Goal: Task Accomplishment & Management: Manage account settings

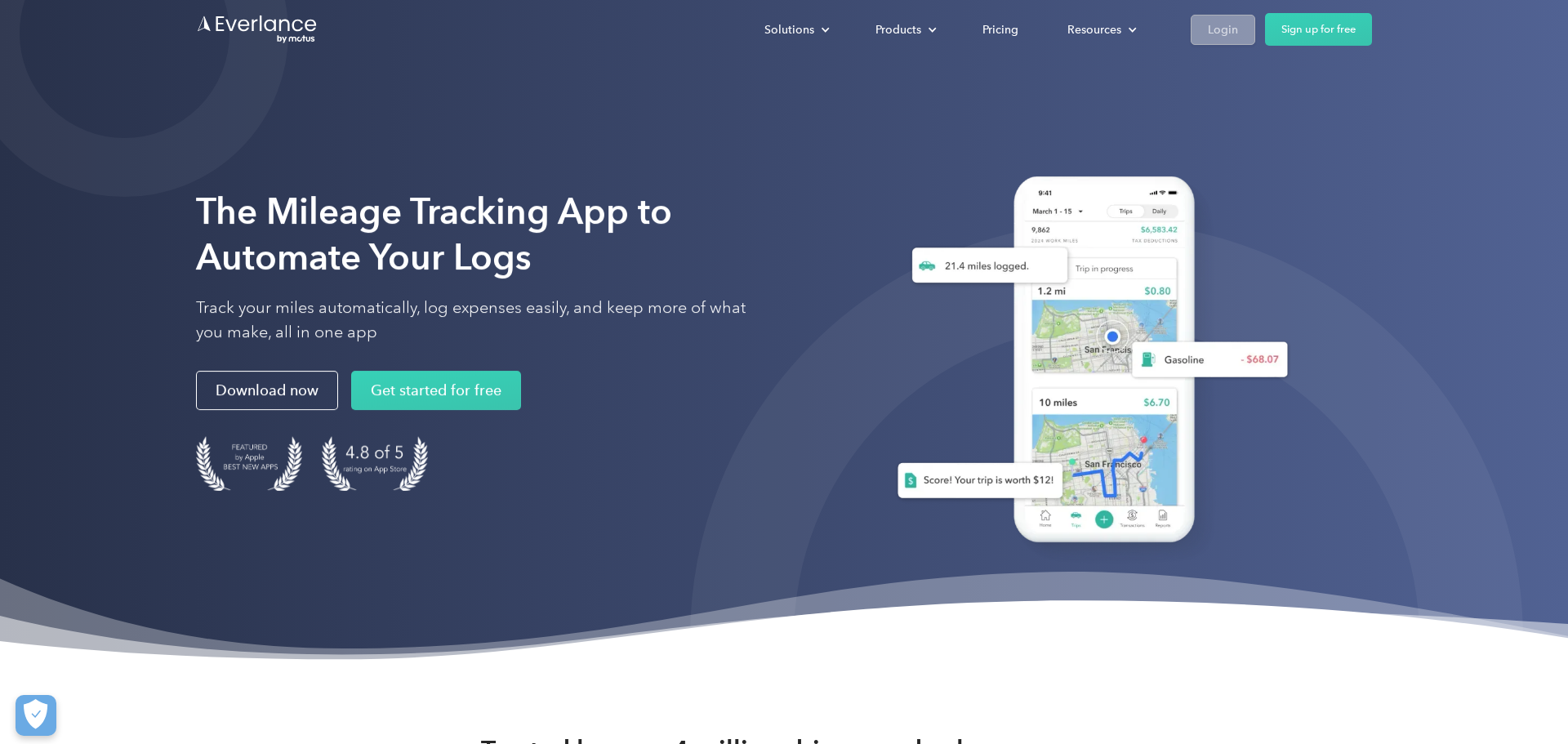
click at [1228, 28] on div "Login" at bounding box center [1222, 29] width 30 height 21
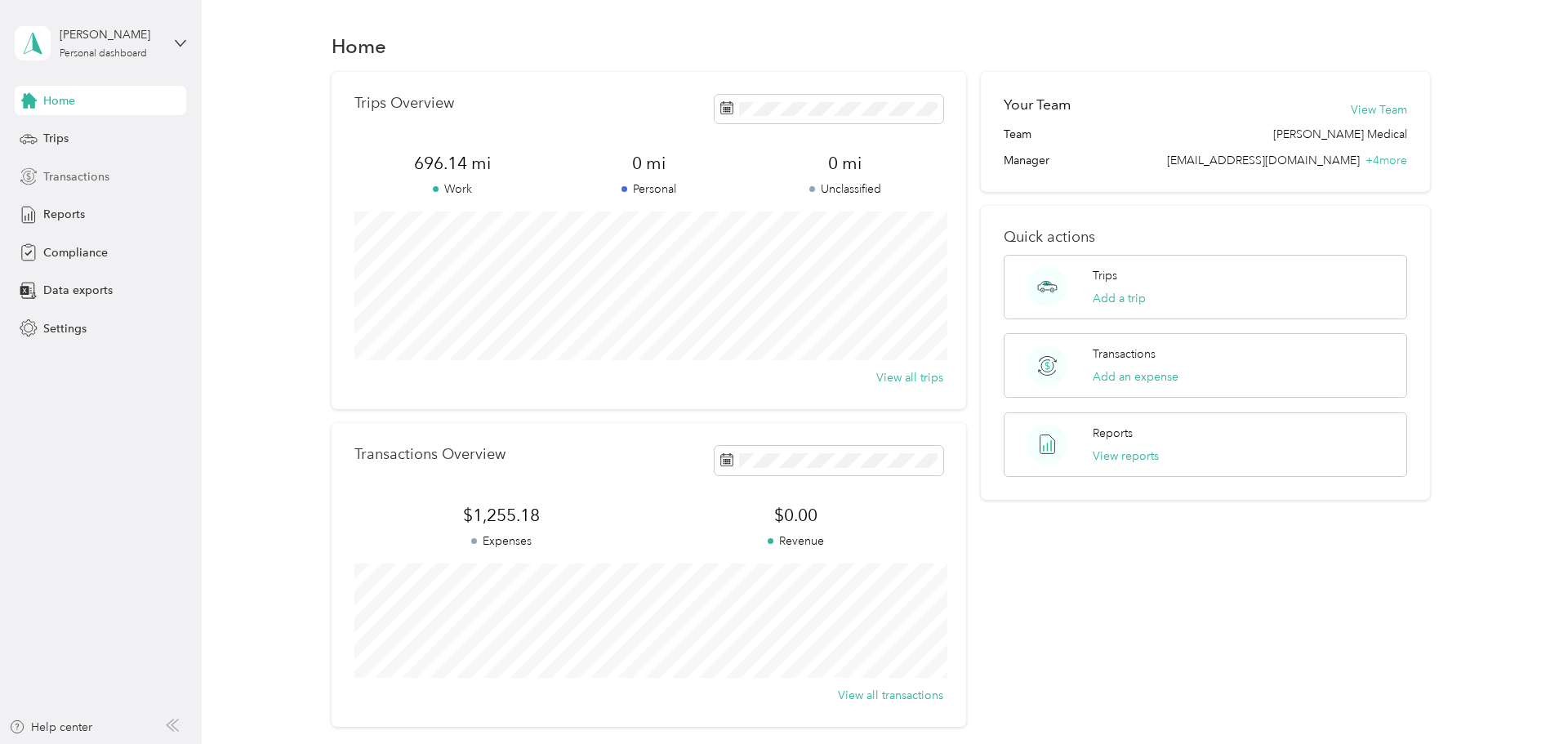
click at [93, 164] on div "Transactions" at bounding box center [100, 177] width 172 height 30
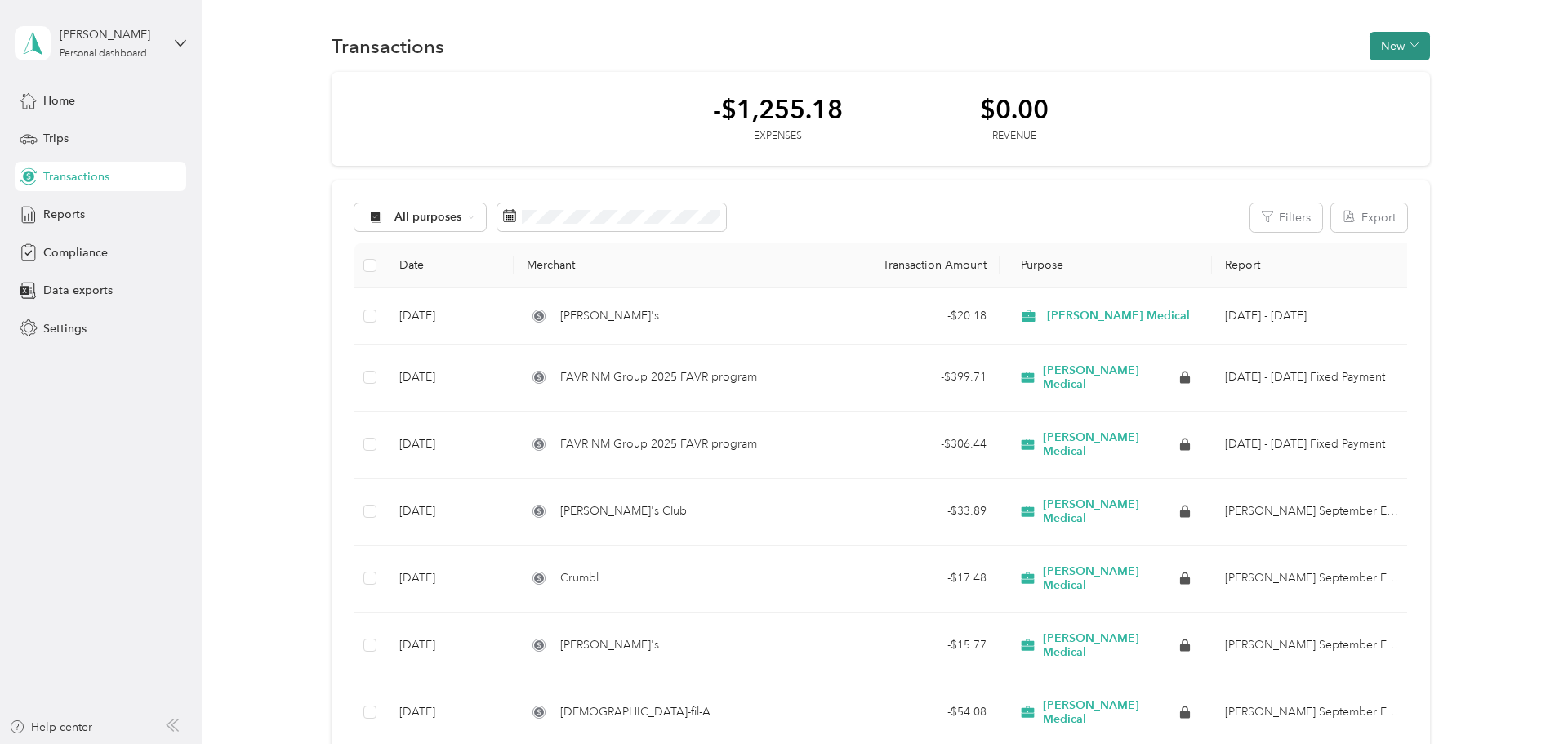
click at [1428, 52] on button "New" at bounding box center [1400, 46] width 61 height 29
click at [1378, 80] on div "Expense" at bounding box center [1395, 77] width 62 height 17
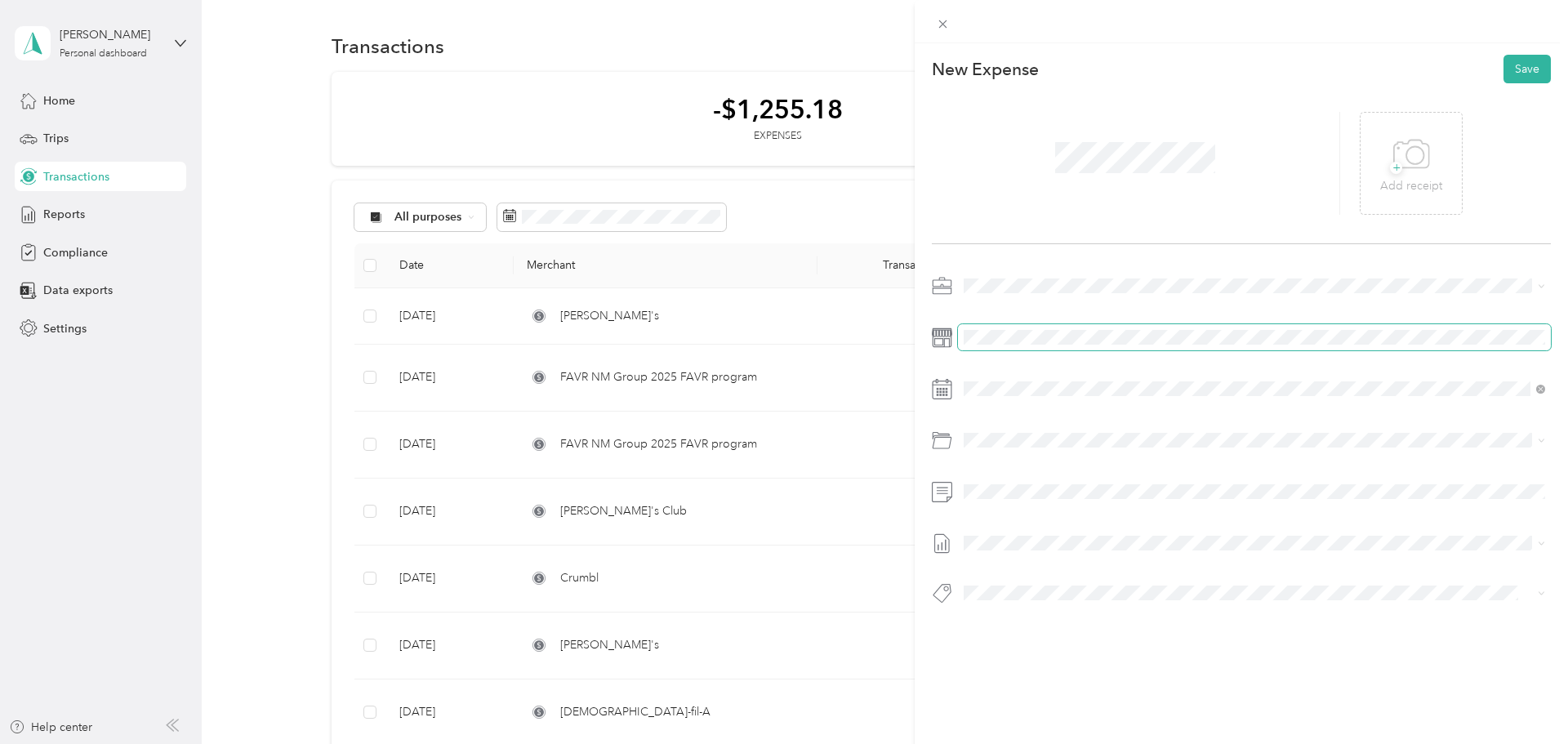
click at [1274, 345] on span at bounding box center [1254, 338] width 593 height 26
click at [1232, 411] on div at bounding box center [1241, 444] width 619 height 343
click at [1155, 353] on div at bounding box center [1241, 444] width 619 height 343
click at [1080, 570] on li "[PERSON_NAME] Medical" at bounding box center [1254, 563] width 593 height 30
click at [1001, 522] on div at bounding box center [1241, 444] width 619 height 343
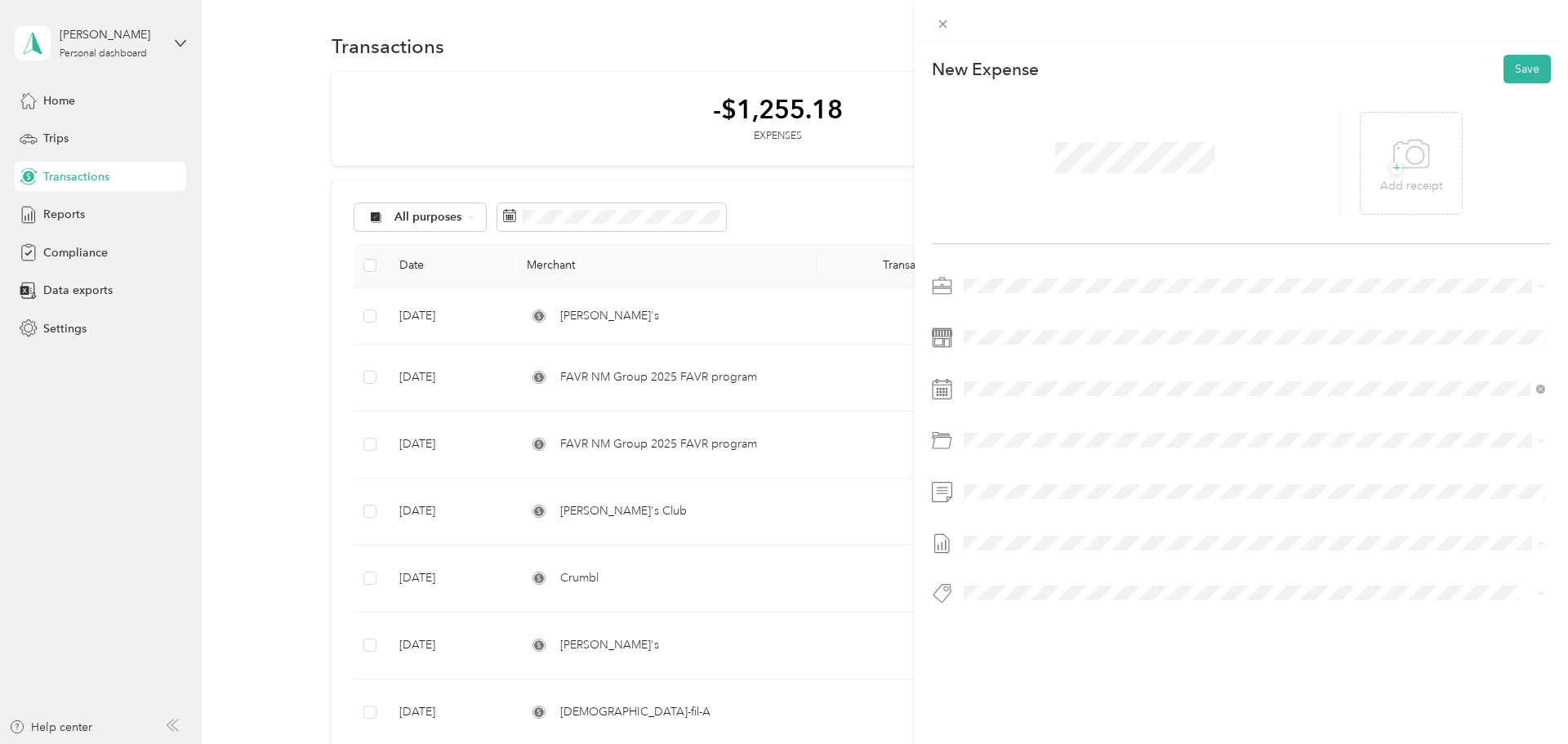
click at [998, 591] on span "[DATE] - [DATE]" at bounding box center [1004, 596] width 81 height 17
click at [1420, 150] on icon at bounding box center [1411, 154] width 37 height 45
click at [1524, 77] on button "Save" at bounding box center [1527, 69] width 48 height 29
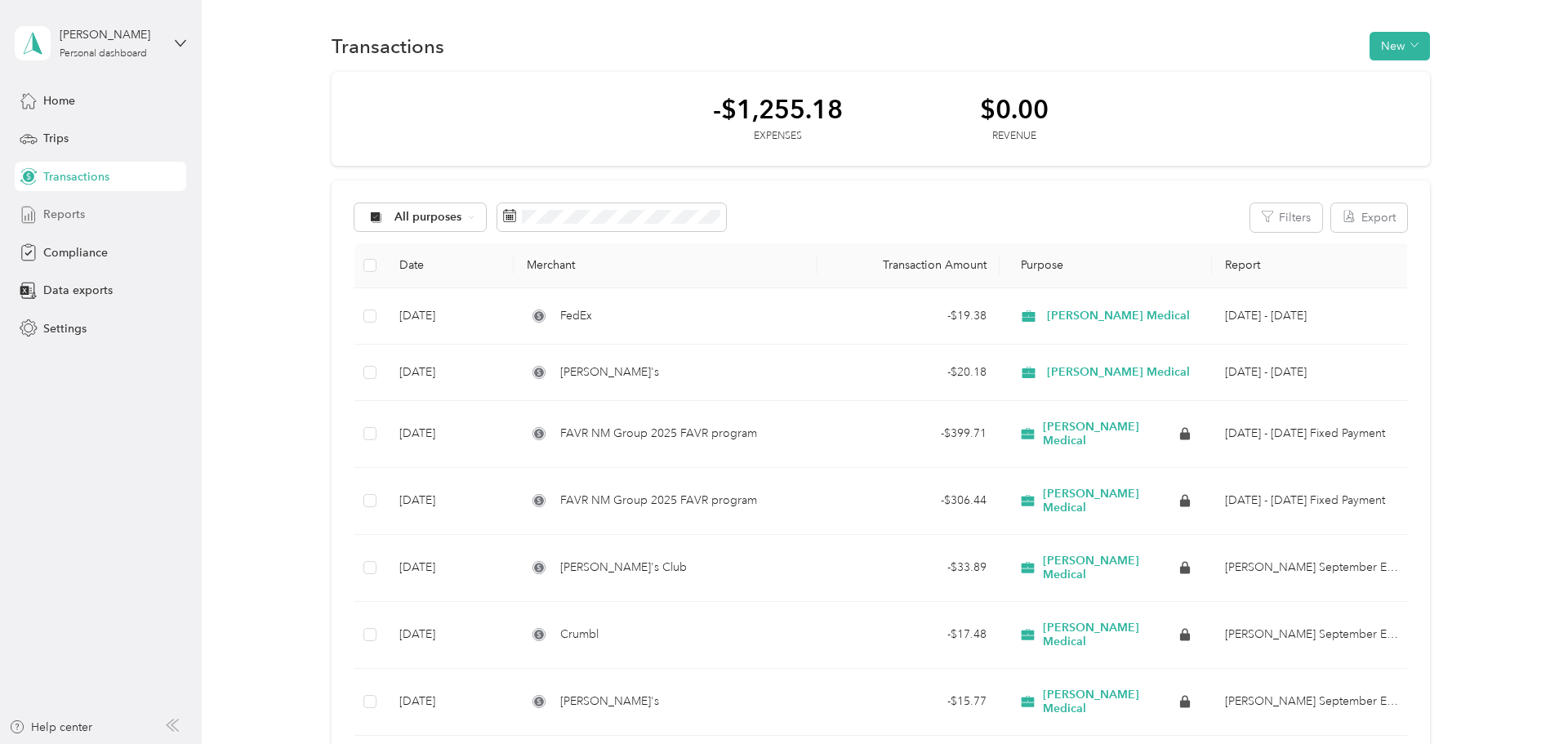
click at [124, 216] on div "Reports" at bounding box center [100, 215] width 172 height 30
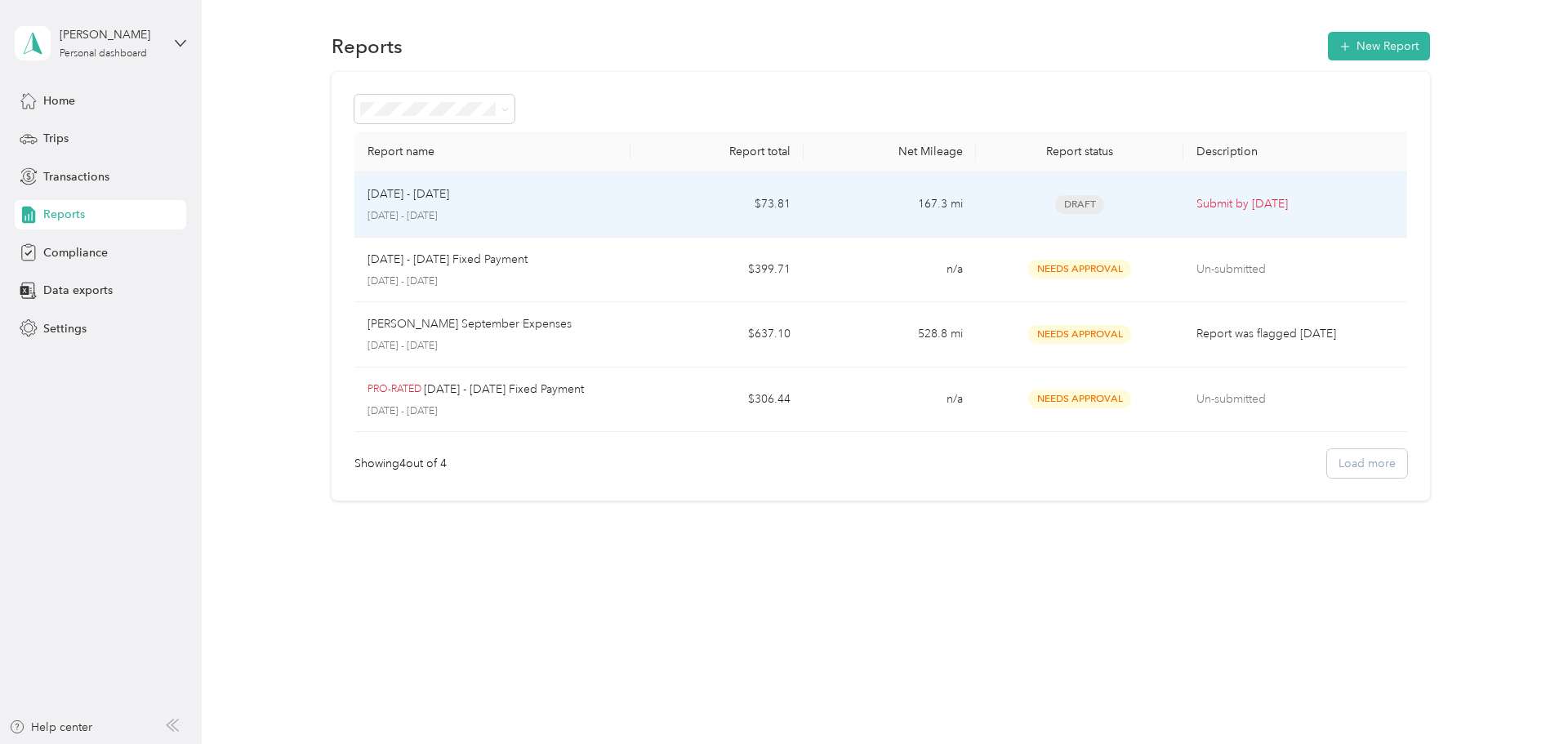
click at [500, 202] on div "[DATE] - [DATE]" at bounding box center [493, 195] width 250 height 18
